Goal: Task Accomplishment & Management: Complete application form

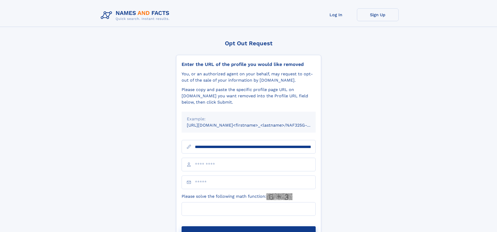
scroll to position [0, 58]
type input "**********"
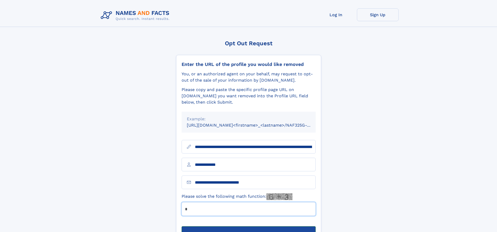
type input "*"
click at [249, 226] on button "Submit Opt Out Request" at bounding box center [249, 234] width 134 height 17
